Goal: Navigation & Orientation: Find specific page/section

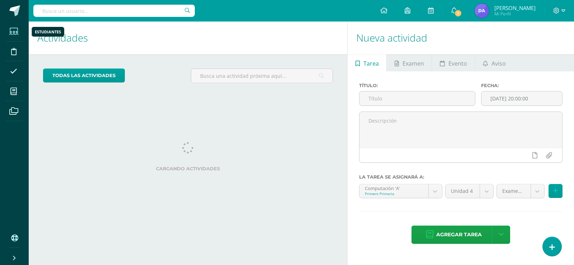
click at [10, 29] on icon at bounding box center [13, 31] width 9 height 7
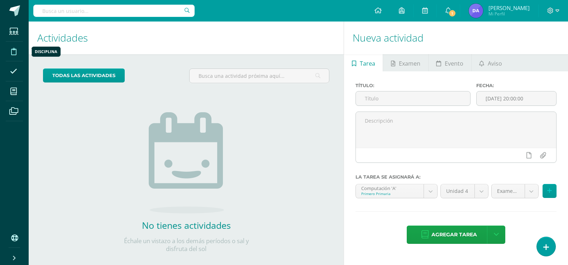
click at [11, 51] on icon at bounding box center [13, 51] width 5 height 7
click at [12, 68] on icon at bounding box center [13, 71] width 7 height 7
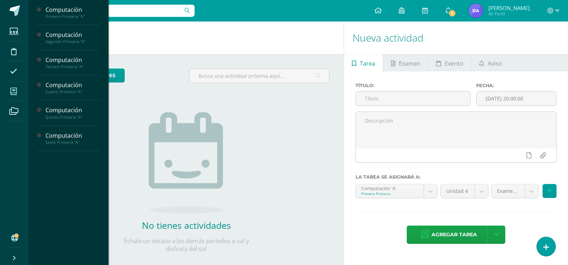
click at [15, 89] on icon at bounding box center [13, 91] width 6 height 7
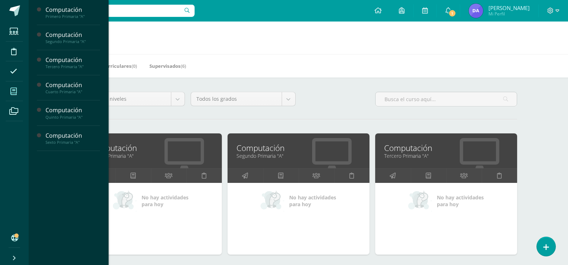
click at [536, 104] on div "Mis cursos Mis Cursos (6) Mis Extracurriculares (0) Supervisados (6) Todos los …" at bounding box center [299, 234] width 540 height 425
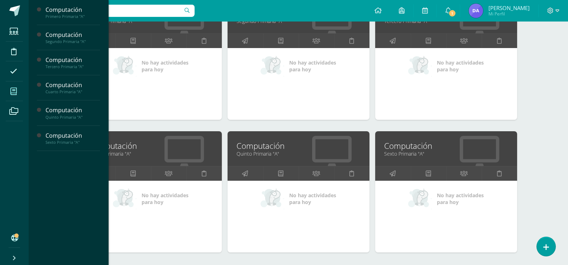
scroll to position [143, 0]
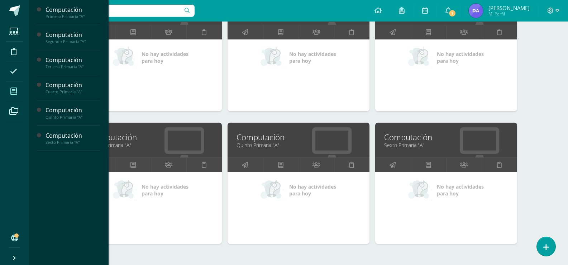
click at [534, 87] on div "Mis cursos Mis Cursos (6) Mis Extracurriculares (0) Supervisados (6) Todos los …" at bounding box center [299, 90] width 540 height 425
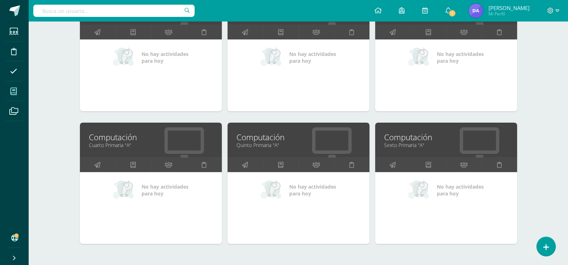
click at [10, 86] on span at bounding box center [14, 91] width 16 height 16
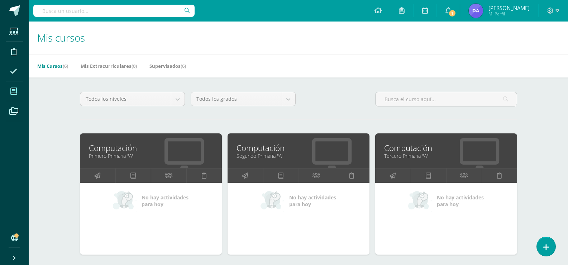
click at [415, 51] on h1 "Mis cursos" at bounding box center [298, 38] width 522 height 33
